Goal: Complete application form: Complete application form

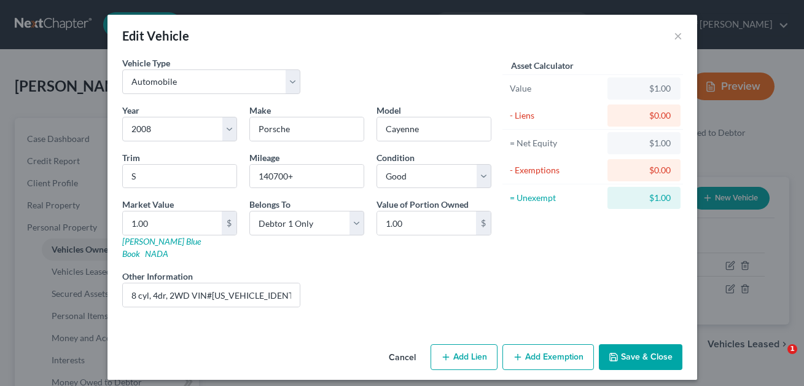
select select "0"
select select "18"
select select "2"
select select "0"
click at [170, 221] on input "1.00" at bounding box center [172, 222] width 99 height 23
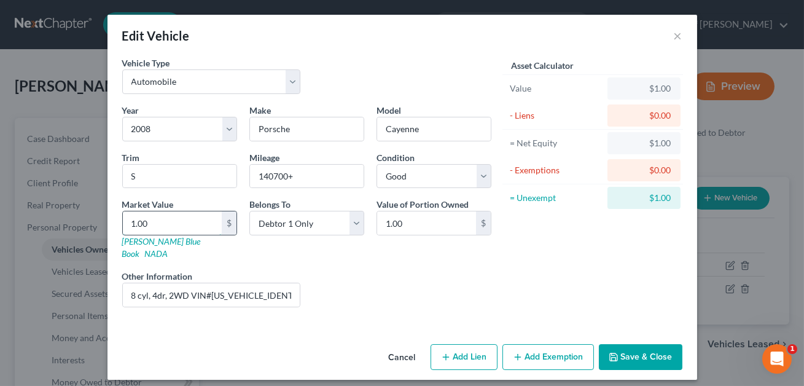
type input "4"
type input "4.00"
type input "43"
type input "43.00"
type input "438"
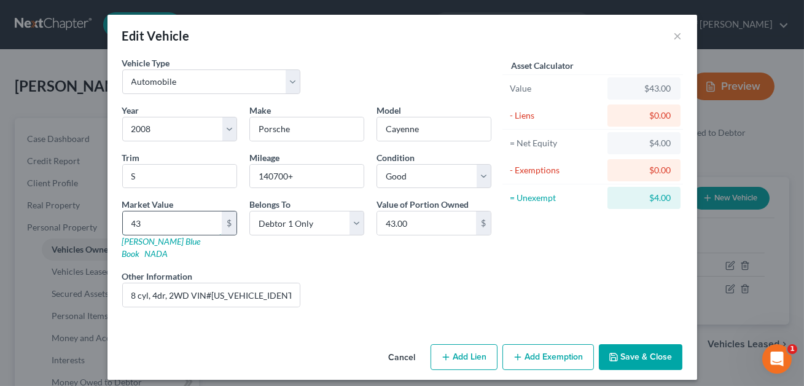
type input "438.00"
click at [132, 224] on input "438.00" at bounding box center [172, 222] width 99 height 23
type input "9438.00"
type input "9,438.00"
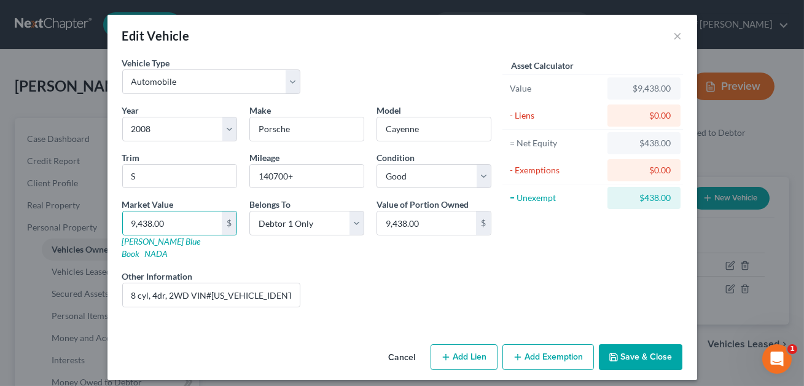
click at [627, 349] on button "Save & Close" at bounding box center [641, 357] width 84 height 26
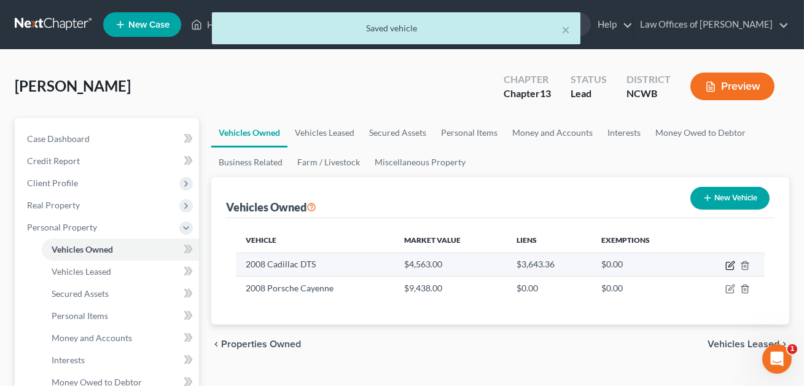
click at [728, 265] on icon "button" at bounding box center [731, 266] width 10 height 10
select select "0"
select select "18"
select select "2"
select select "0"
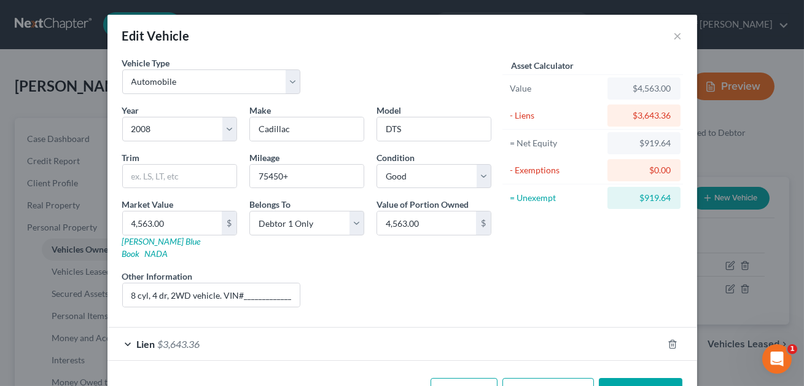
scroll to position [29, 0]
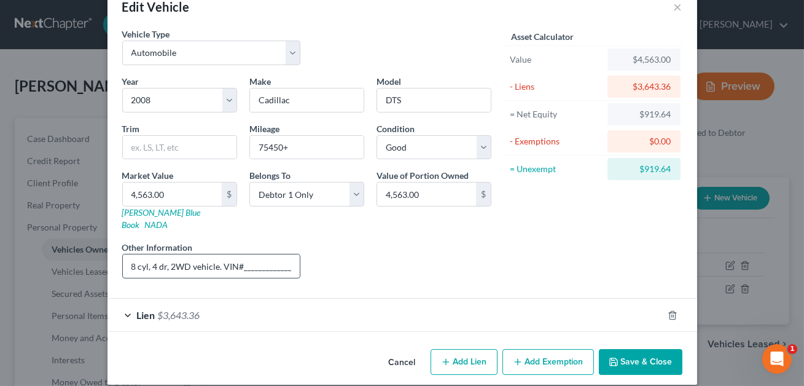
click at [282, 254] on input "8 cyl, 4 dr, 2WD vehicle. VIN#___________________________. [PERSON_NAME] value …" at bounding box center [212, 265] width 178 height 23
click at [289, 254] on input "8 cyl, 4 dr, 2WD vehicle. VIN#___________________________. [PERSON_NAME] value …" at bounding box center [212, 265] width 178 height 23
type input "8 cyl, 4 dr, 2WD vehicle. VIN#_______________________. [PERSON_NAME] value list…"
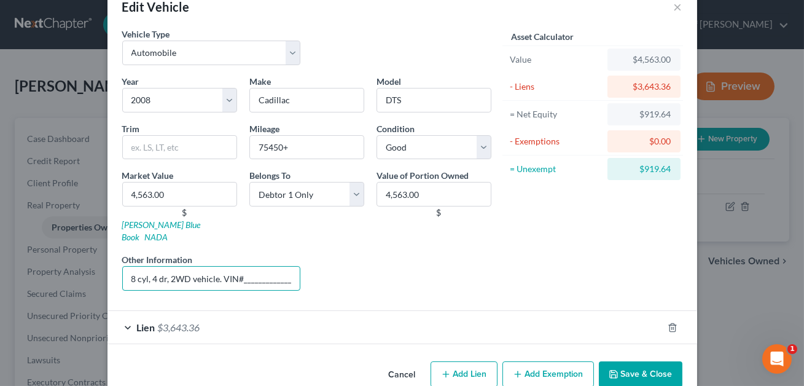
click at [291, 267] on input "8 cyl, 4 dr, 2WD vehicle. VIN#_______________________. [PERSON_NAME] value list…" at bounding box center [211, 278] width 179 height 25
click at [224, 267] on input "8 cyl, 4 dr, 2WD vehicle. VIN#[US_VEHICLE_IDENTIFICATION_NUMBER]. [PERSON_NAME]…" at bounding box center [211, 278] width 179 height 25
drag, startPoint x: 226, startPoint y: 266, endPoint x: 198, endPoint y: 270, distance: 27.3
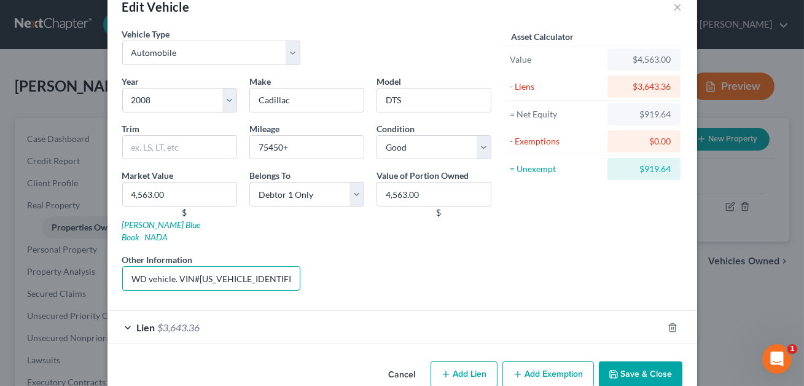
click at [198, 270] on input "8 cyl, 4 dr, 2WD vehicle. VIN#[US_VEHICLE_IDENTIFICATION_NUMBER]. [PERSON_NAME]…" at bounding box center [211, 278] width 179 height 25
type input "8 cyl, 4 dr, 2WD vehicle. VIN#[US_VEHICLE_IDENTIFICATION_NUMBER]. [PERSON_NAME]…"
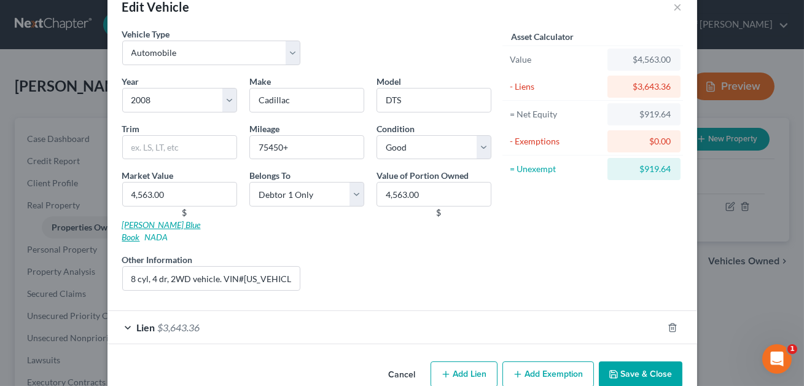
click at [154, 225] on link "[PERSON_NAME] Blue Book" at bounding box center [161, 230] width 79 height 23
click at [172, 187] on input "4,563.00" at bounding box center [179, 194] width 115 height 25
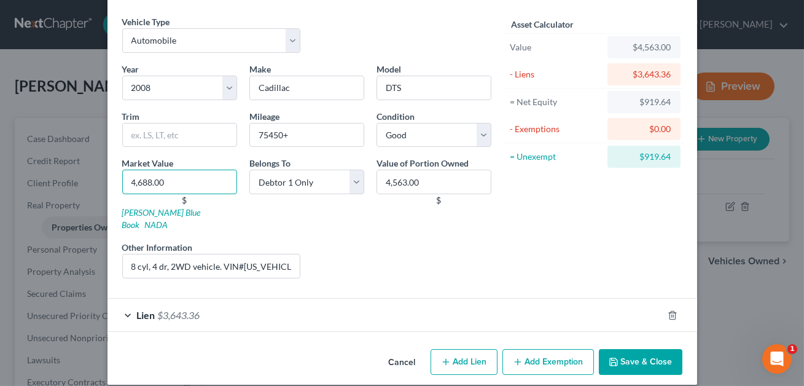
scroll to position [39, 0]
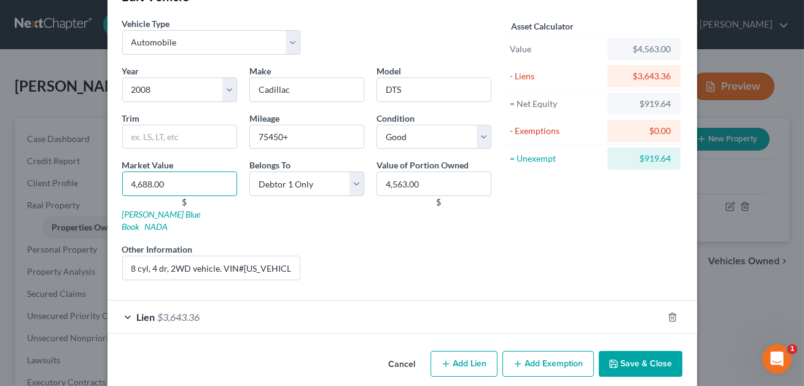
type input "4,688.00"
click at [453, 243] on div "Liens Select" at bounding box center [402, 261] width 191 height 37
click at [539, 352] on button "Add Exemption" at bounding box center [549, 364] width 92 height 26
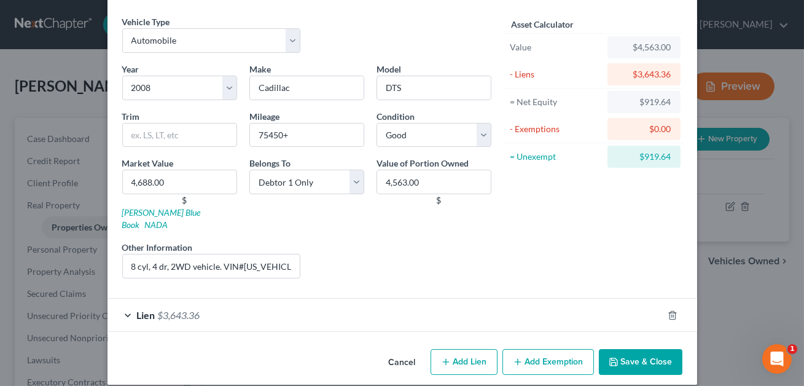
click at [533, 350] on button "Add Exemption" at bounding box center [549, 362] width 92 height 26
click at [533, 349] on button "Add Exemption" at bounding box center [549, 362] width 92 height 26
click at [630, 349] on button "Save & Close" at bounding box center [641, 362] width 84 height 26
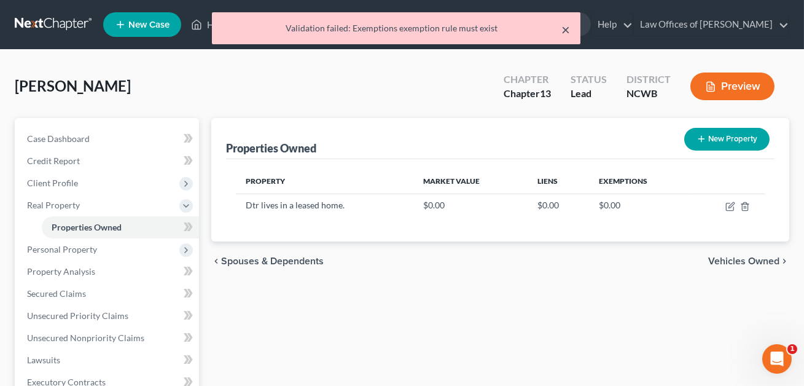
click at [568, 30] on button "×" at bounding box center [566, 29] width 9 height 15
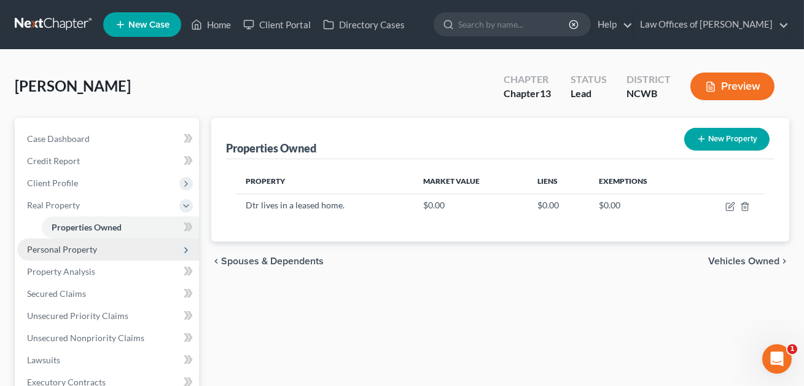
click at [65, 248] on span "Personal Property" at bounding box center [62, 249] width 70 height 10
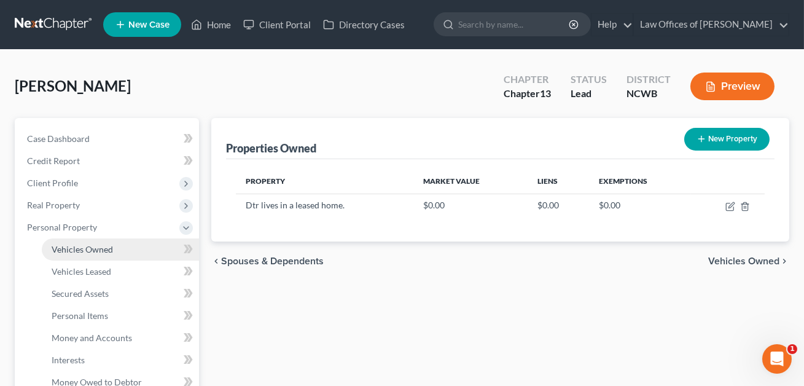
click at [75, 248] on span "Vehicles Owned" at bounding box center [82, 249] width 61 height 10
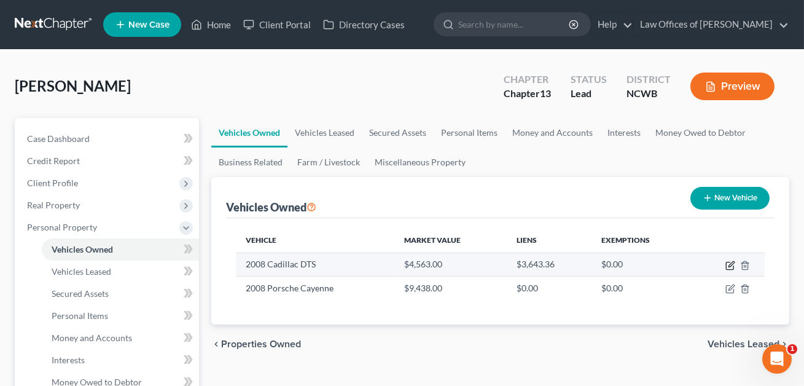
click at [732, 265] on icon "button" at bounding box center [731, 266] width 10 height 10
select select "0"
select select "18"
select select "2"
select select "0"
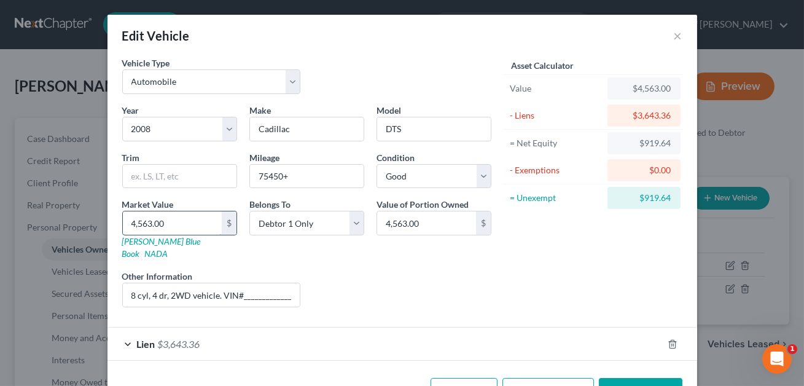
click at [169, 224] on input "4,563.00" at bounding box center [172, 222] width 99 height 23
type input "4"
type input "4.00"
type input "46"
type input "46.00"
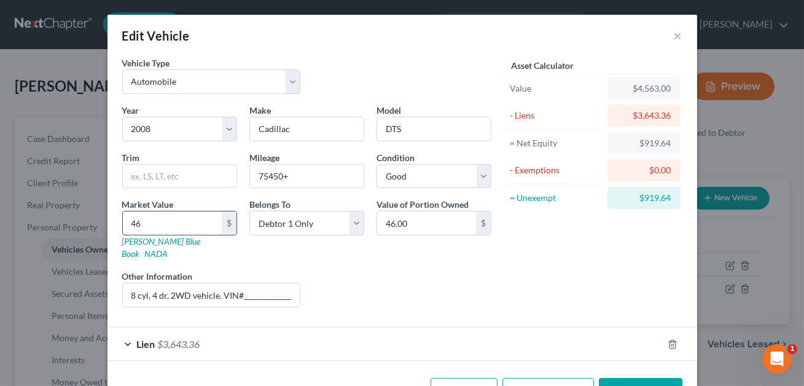
type input "468"
type input "468.00"
type input "4688"
type input "4,688.00"
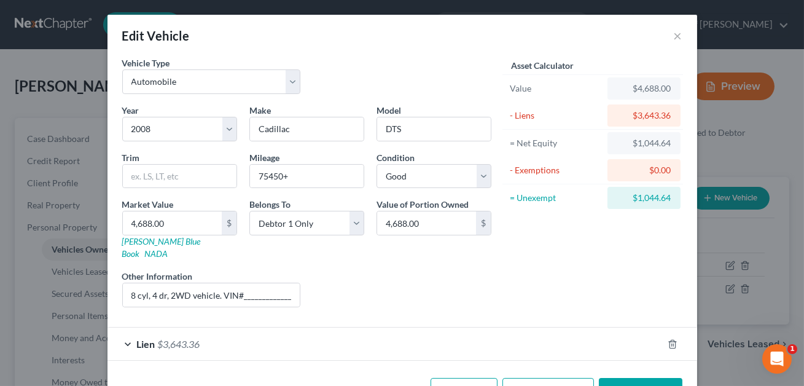
click at [374, 270] on div "Liens Select" at bounding box center [402, 288] width 191 height 37
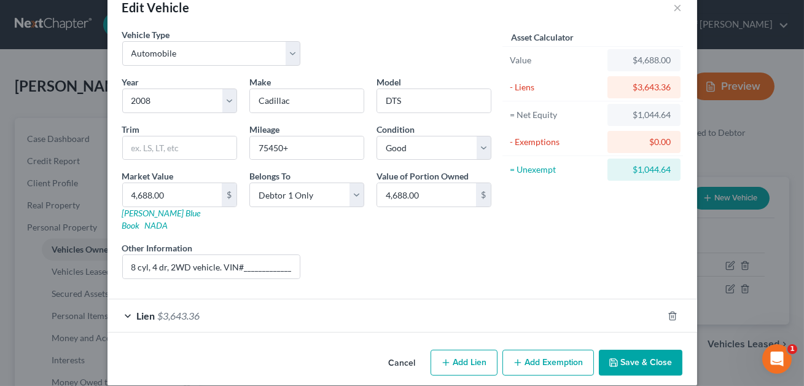
click at [533, 353] on button "Add Exemption" at bounding box center [549, 363] width 92 height 26
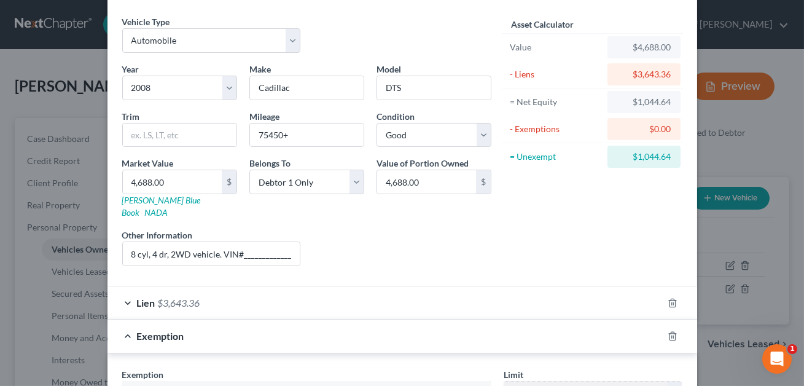
scroll to position [55, 0]
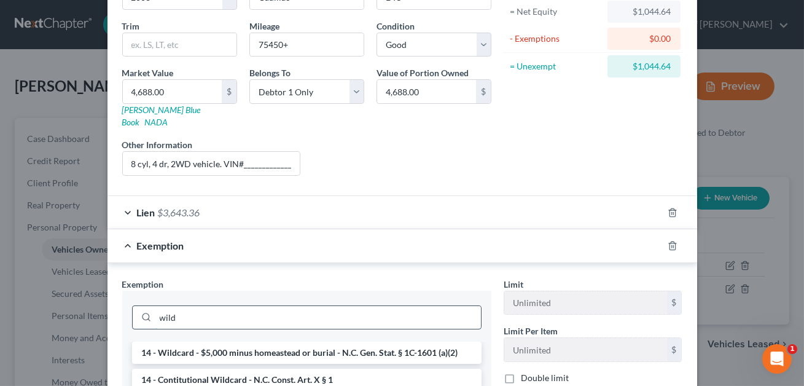
scroll to position [164, 0]
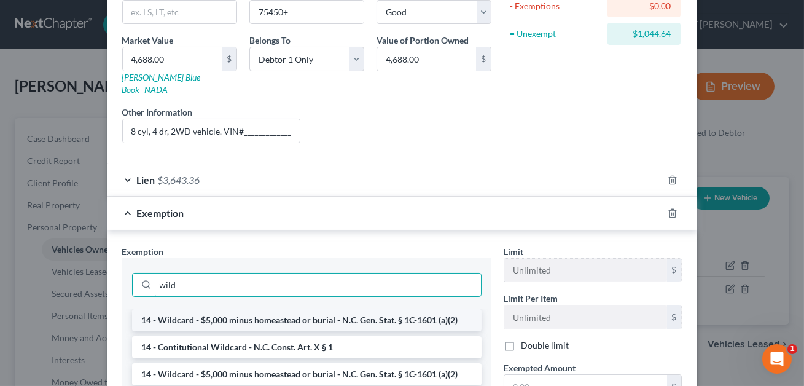
type input "wild"
click at [308, 309] on li "14 - Wildcard - $5,000 minus homeastead or burial - N.C. Gen. Stat. § 1C-1601 (…" at bounding box center [307, 320] width 350 height 22
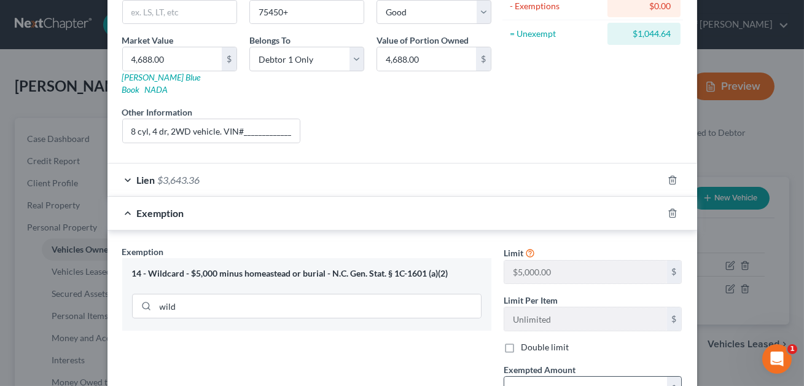
click at [555, 379] on input "text" at bounding box center [585, 388] width 163 height 23
type input "1,044.64"
click at [289, 119] on input "8 cyl, 4 dr, 2WD vehicle. VIN#___________________________. [PERSON_NAME] value …" at bounding box center [212, 130] width 178 height 23
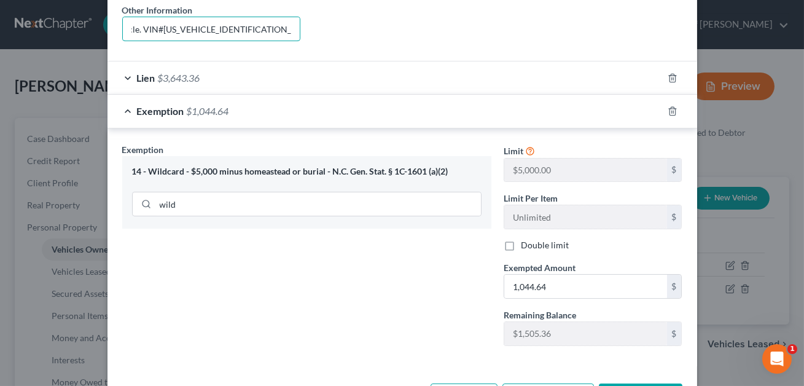
scroll to position [283, 0]
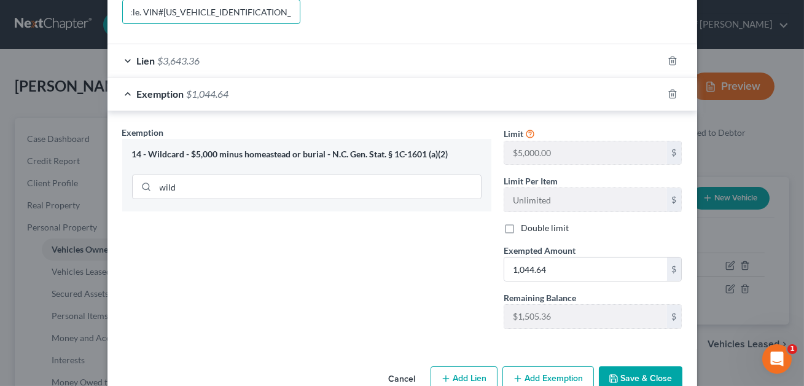
type input "8 cyl, 4 dr, 2WD vehicle. VIN#[US_VEHICLE_IDENTIFICATION_NUMBER]. [PERSON_NAME]…"
click at [640, 371] on button "Save & Close" at bounding box center [641, 379] width 84 height 26
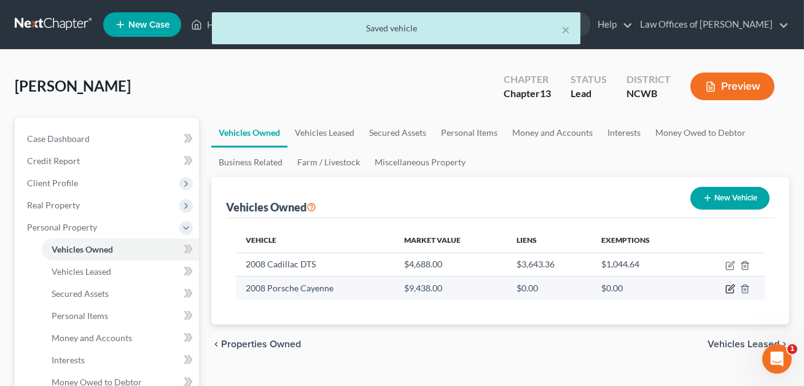
click at [729, 288] on icon "button" at bounding box center [732, 288] width 6 height 6
select select "0"
select select "18"
select select "2"
select select "0"
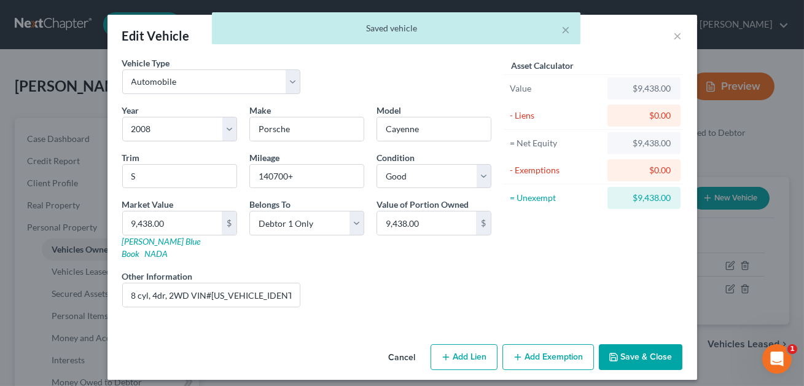
click at [533, 350] on button "Add Exemption" at bounding box center [549, 357] width 92 height 26
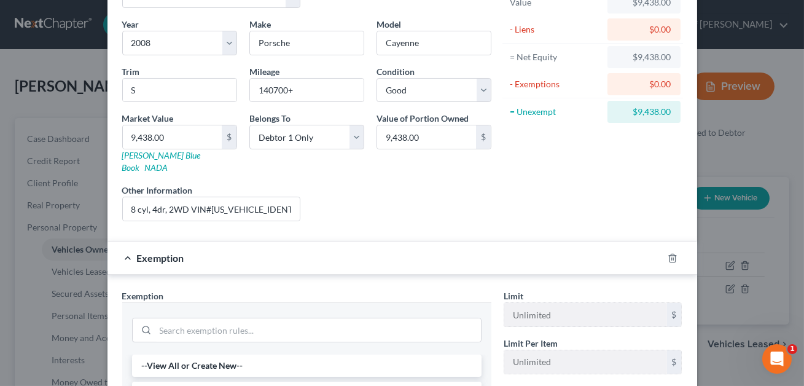
scroll to position [125, 0]
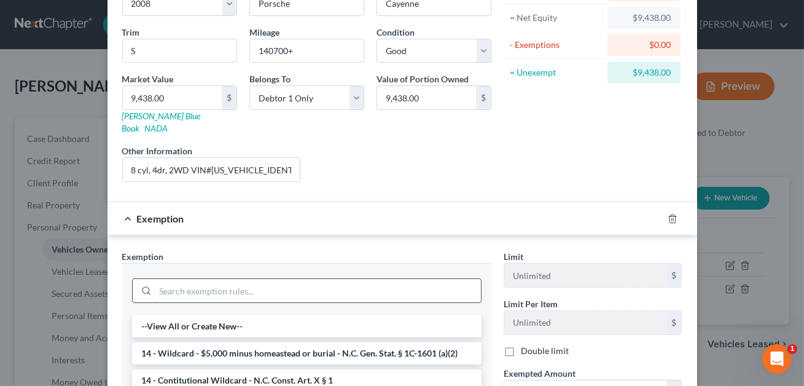
click at [230, 279] on input "search" at bounding box center [318, 290] width 326 height 23
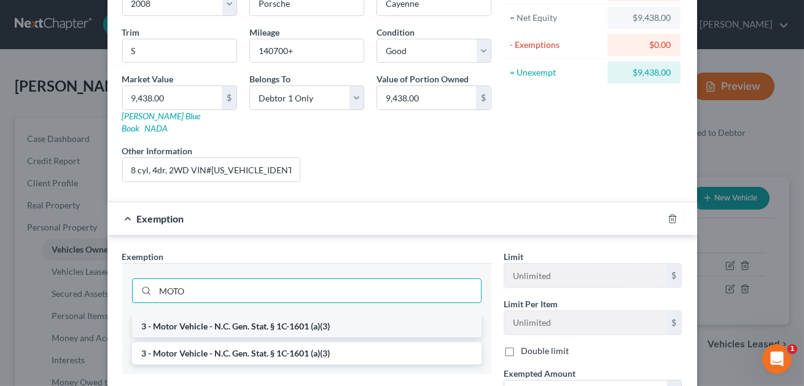
type input "MOTO"
click at [248, 315] on li "3 - Motor Vehicle - N.C. Gen. Stat. § 1C-1601 (a)(3)" at bounding box center [307, 326] width 350 height 22
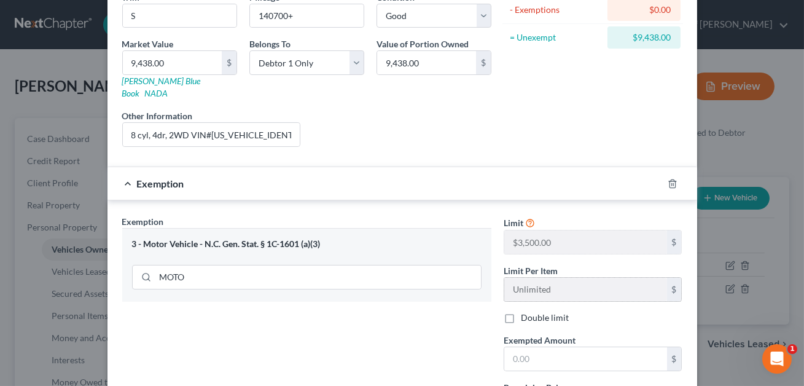
scroll to position [165, 0]
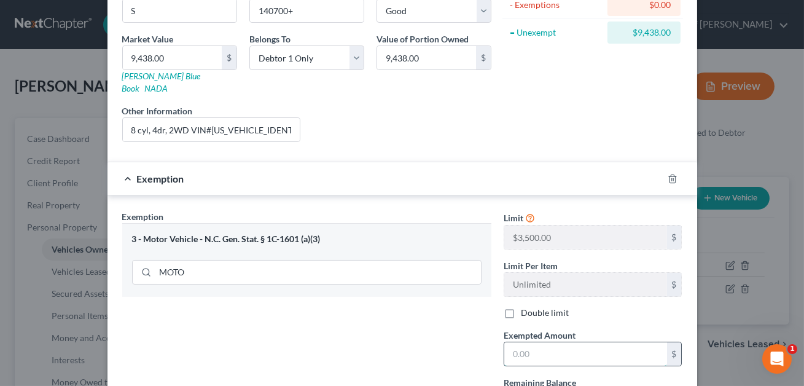
click at [516, 342] on input "text" at bounding box center [585, 353] width 163 height 23
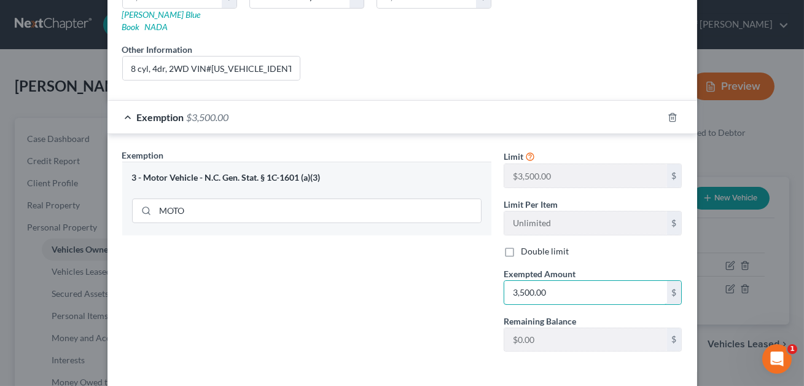
scroll to position [266, 0]
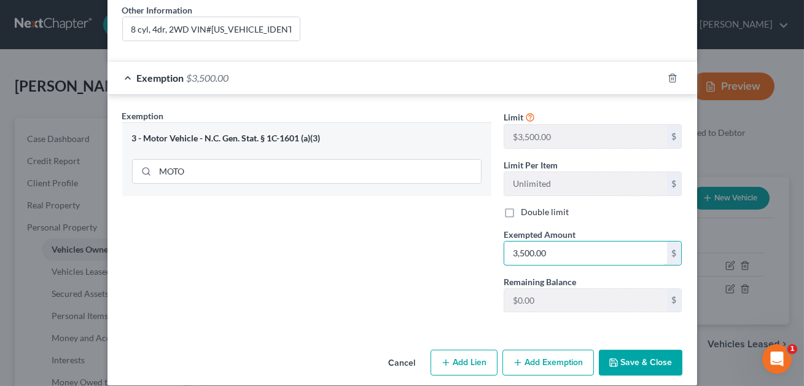
type input "3,500.00"
click at [633, 350] on button "Save & Close" at bounding box center [641, 363] width 84 height 26
